Goal: Task Accomplishment & Management: Use online tool/utility

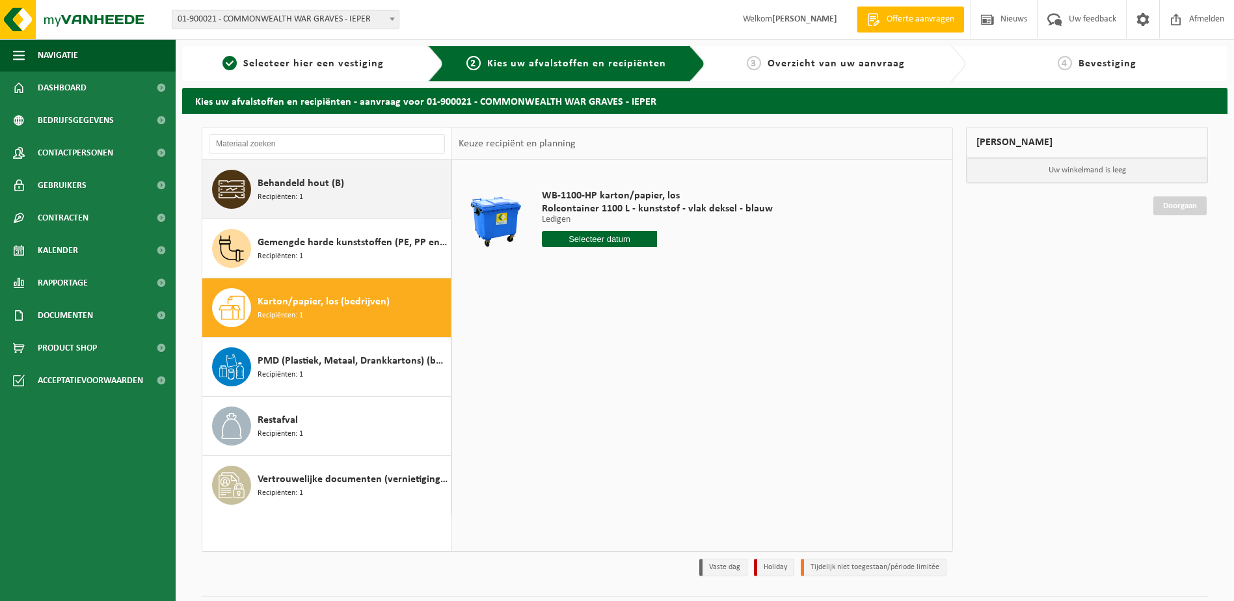
click at [289, 190] on span "Behandeld hout (B)" at bounding box center [300, 184] width 86 height 16
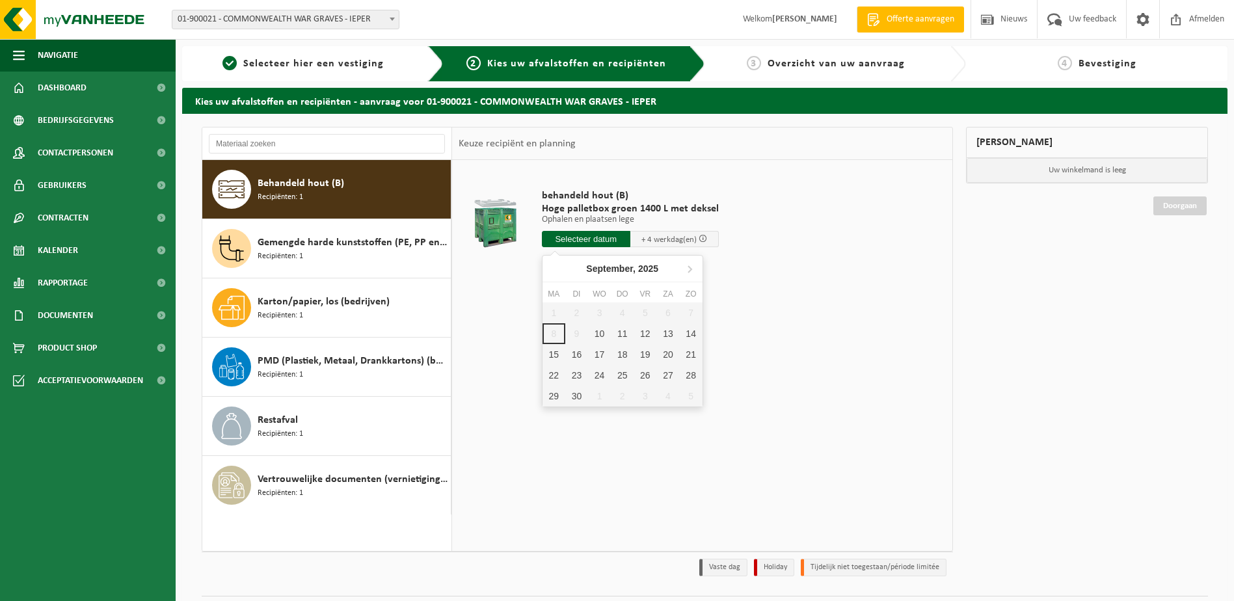
click at [577, 239] on input "text" at bounding box center [586, 239] width 88 height 16
click at [603, 334] on div "10" at bounding box center [599, 333] width 23 height 21
type input "Van 2025-09-10"
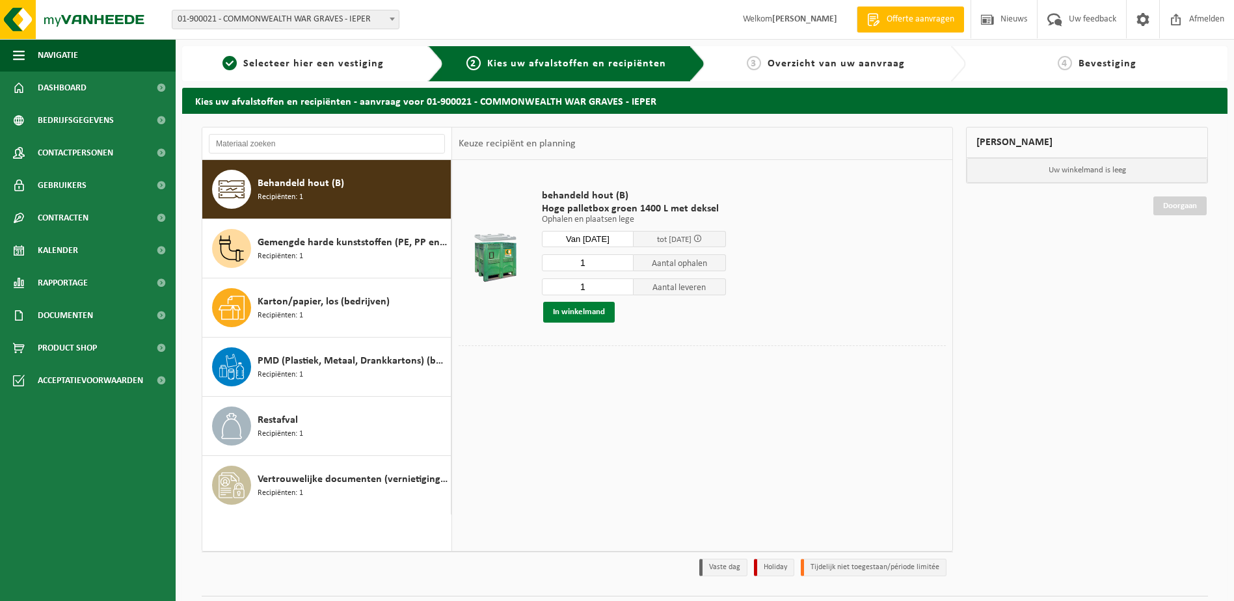
click at [597, 318] on button "In winkelmand" at bounding box center [579, 312] width 72 height 21
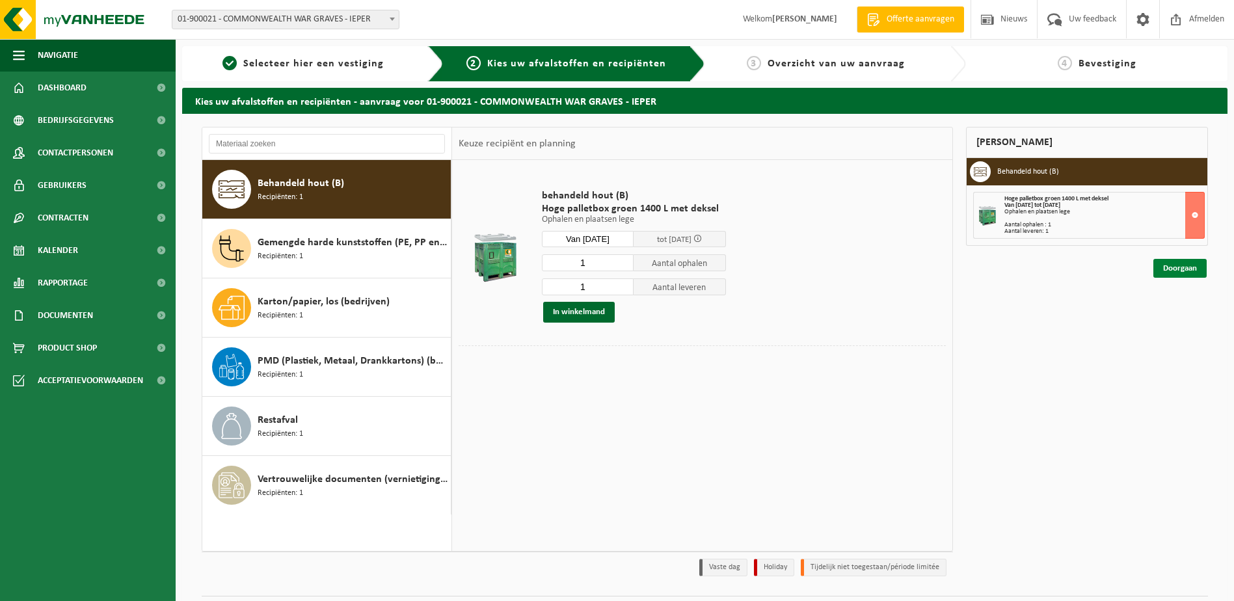
click at [1172, 271] on link "Doorgaan" at bounding box center [1179, 268] width 53 height 19
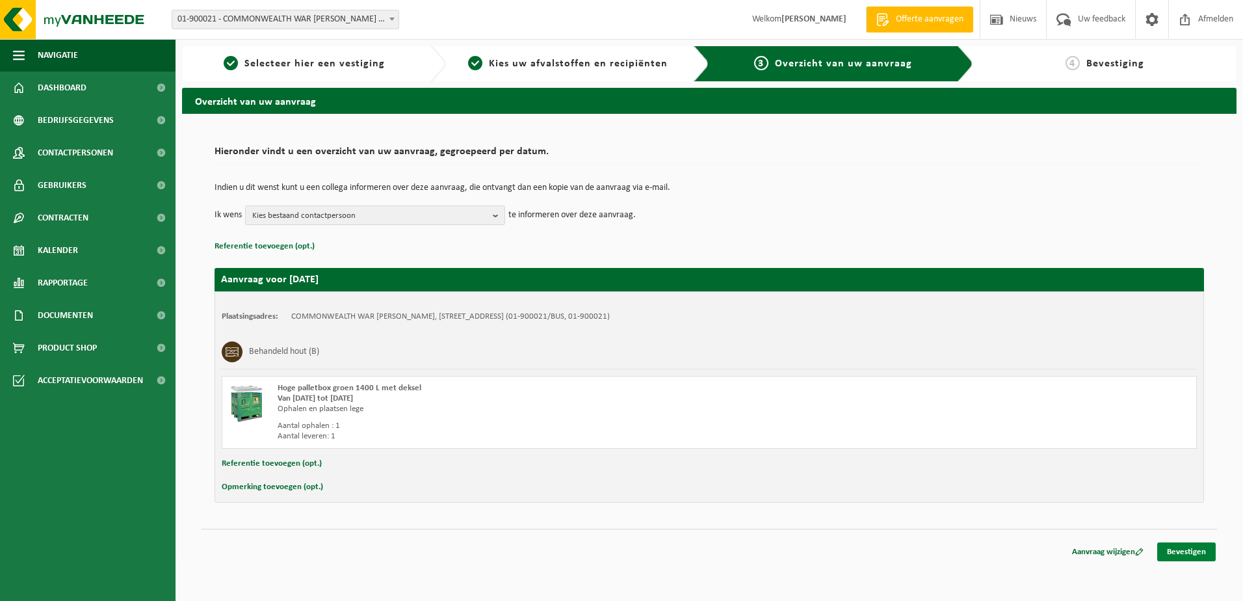
click at [1200, 553] on link "Bevestigen" at bounding box center [1186, 551] width 59 height 19
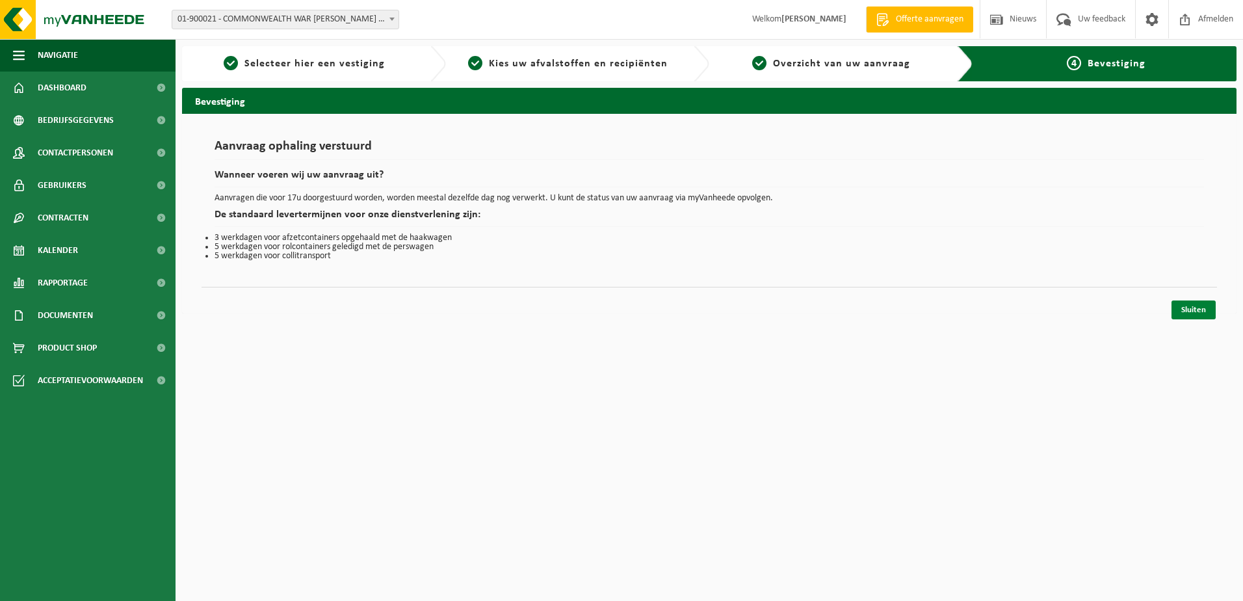
click at [1193, 308] on link "Sluiten" at bounding box center [1194, 309] width 44 height 19
